Goal: Find specific page/section: Find specific page/section

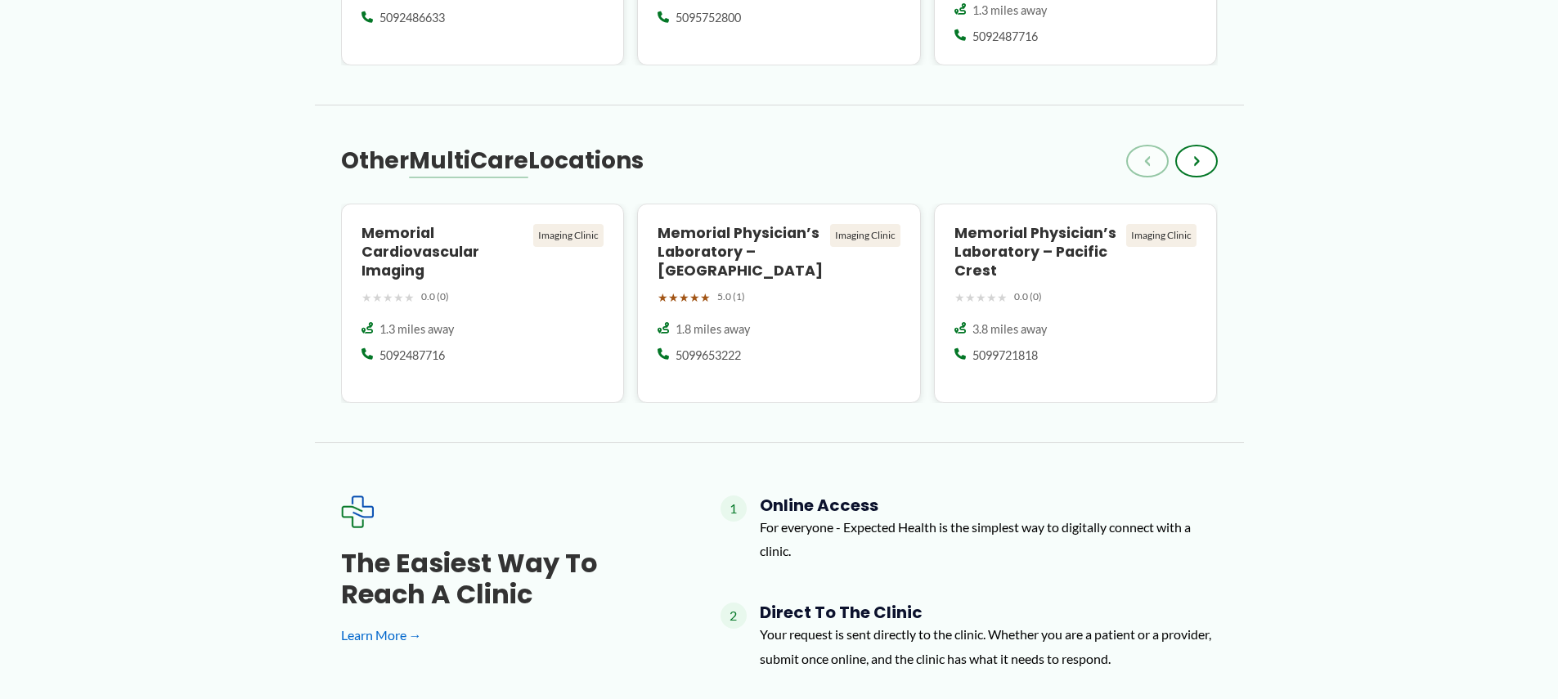
scroll to position [1309, 0]
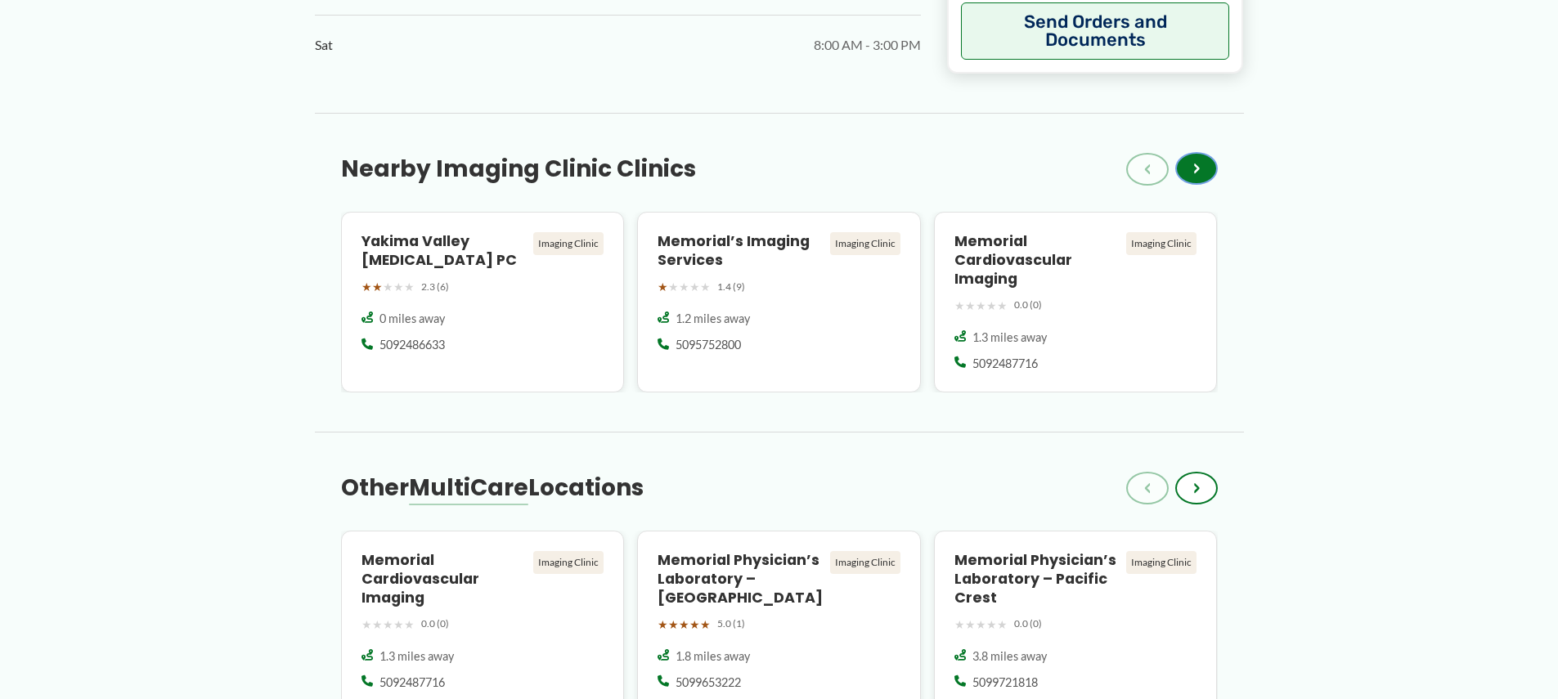
click at [1200, 152] on button "›" at bounding box center [1197, 168] width 43 height 33
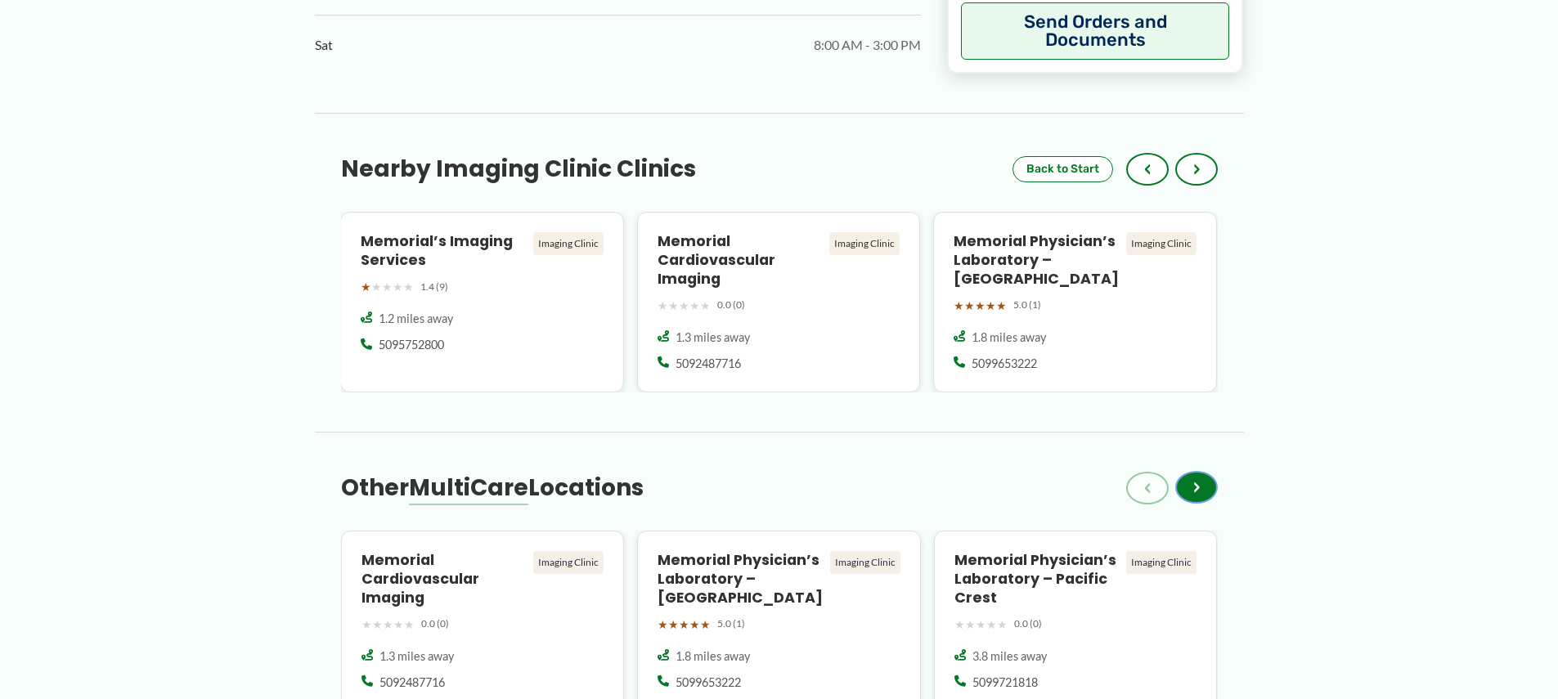
click at [1211, 471] on button "›" at bounding box center [1197, 487] width 43 height 33
